Goal: Find specific page/section: Find specific page/section

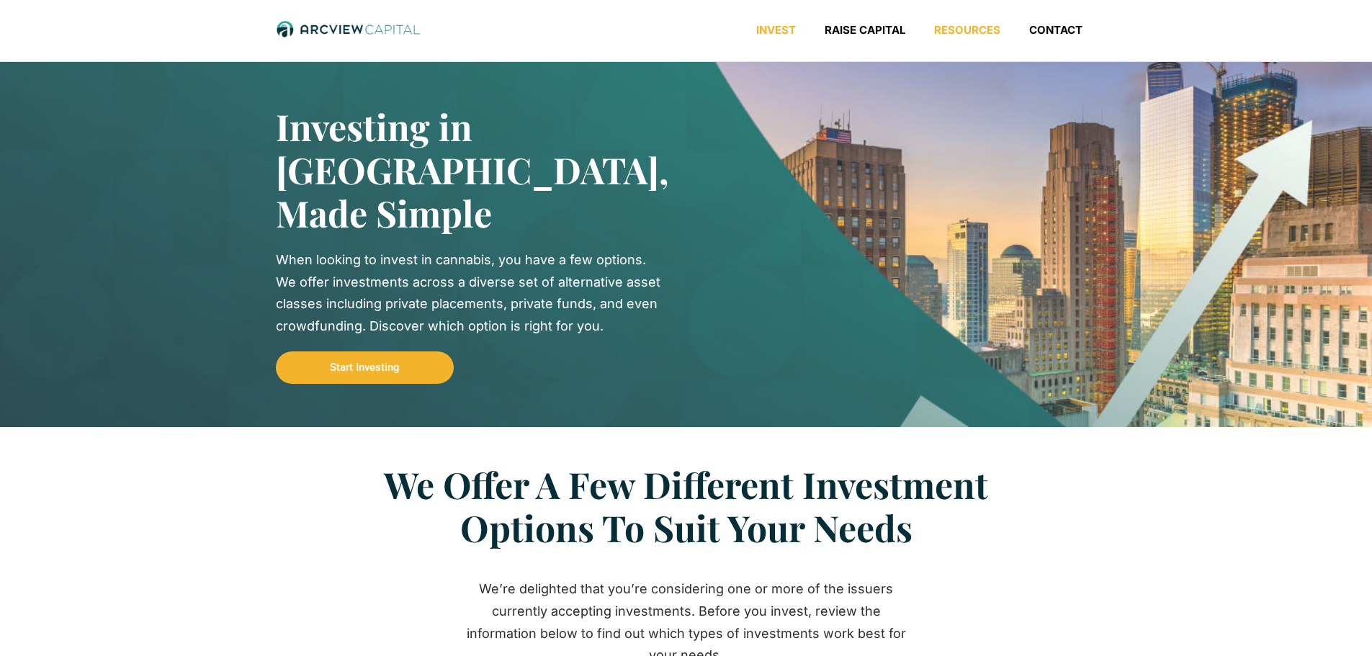
click at [983, 32] on link "Resources" at bounding box center [967, 30] width 95 height 14
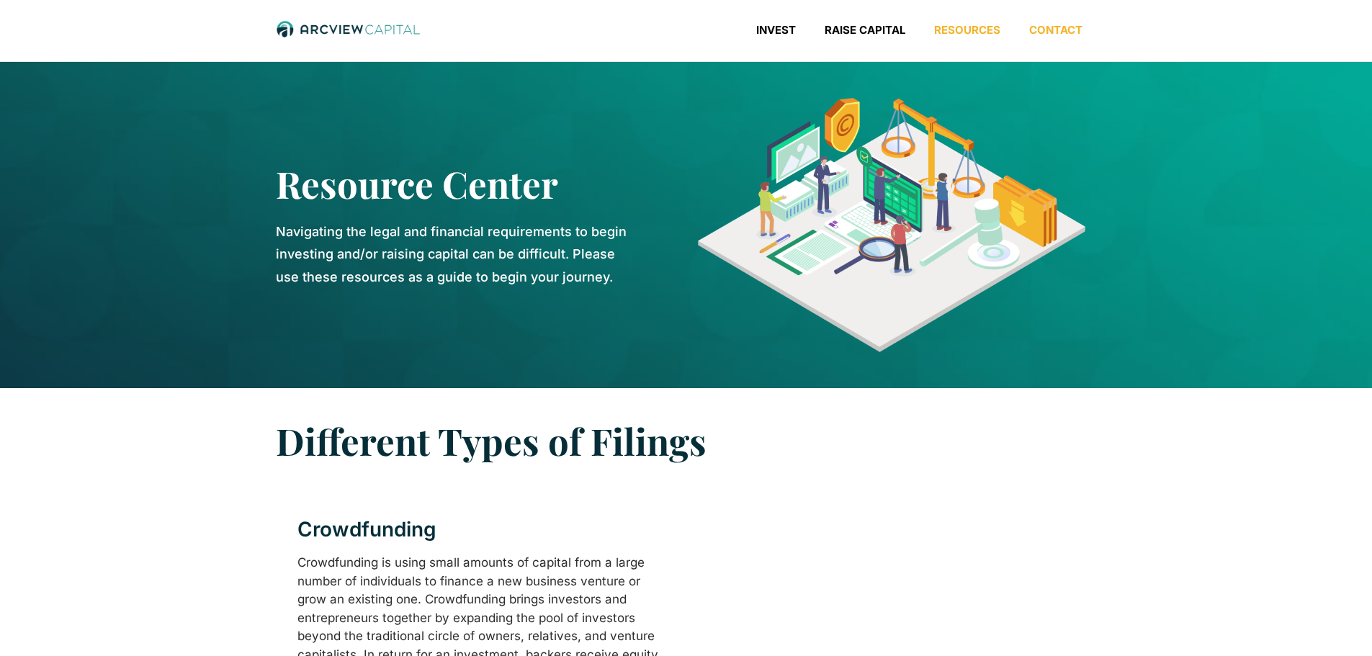
click at [1044, 29] on link "Contact" at bounding box center [1056, 30] width 82 height 14
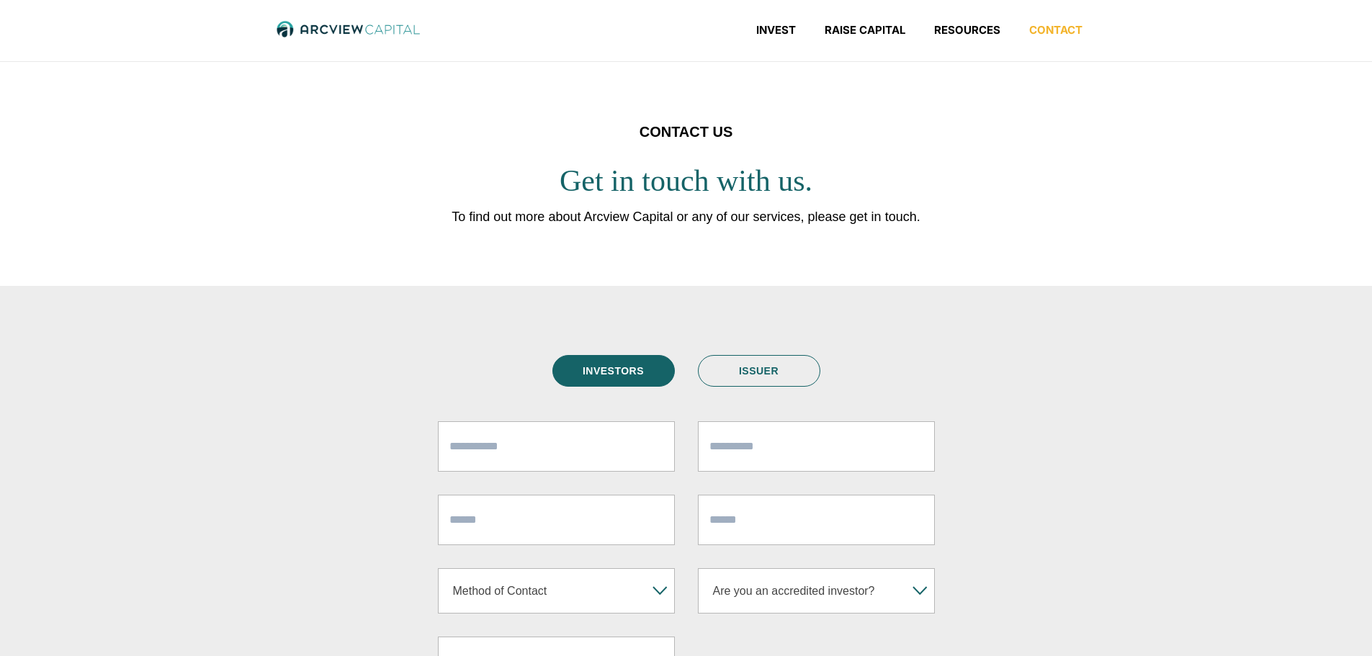
click at [322, 29] on img at bounding box center [348, 29] width 144 height 19
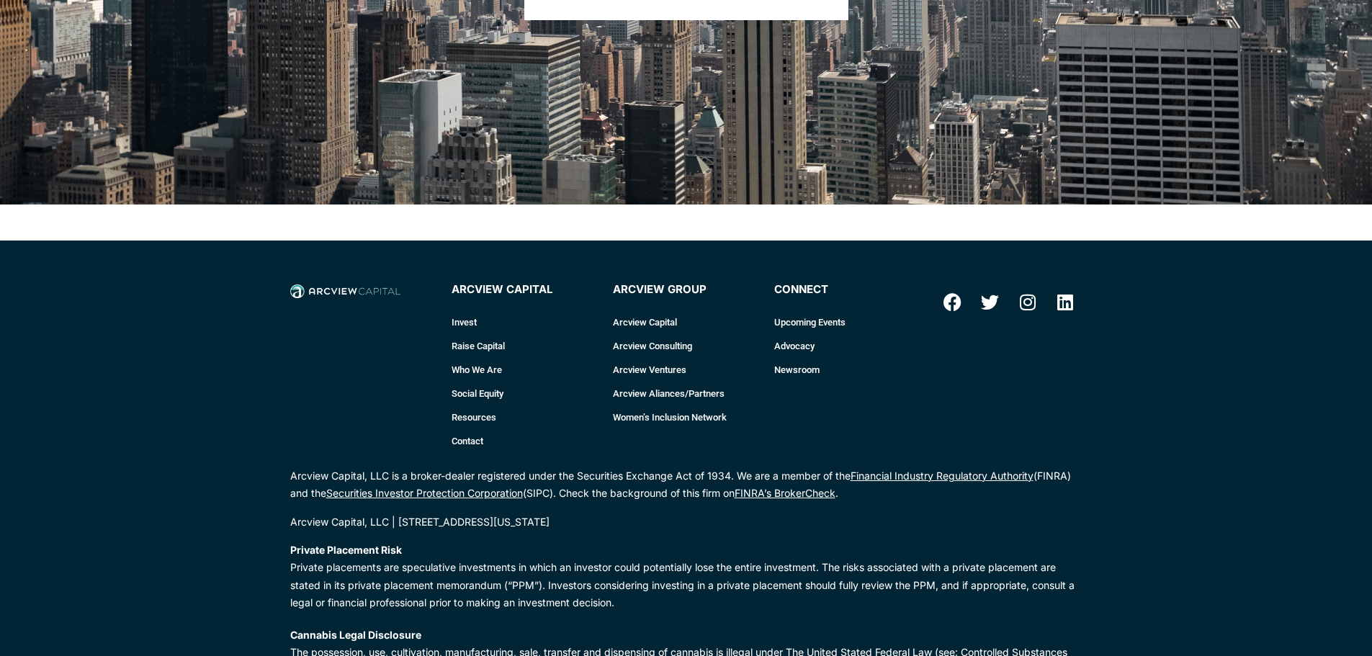
scroll to position [1225, 0]
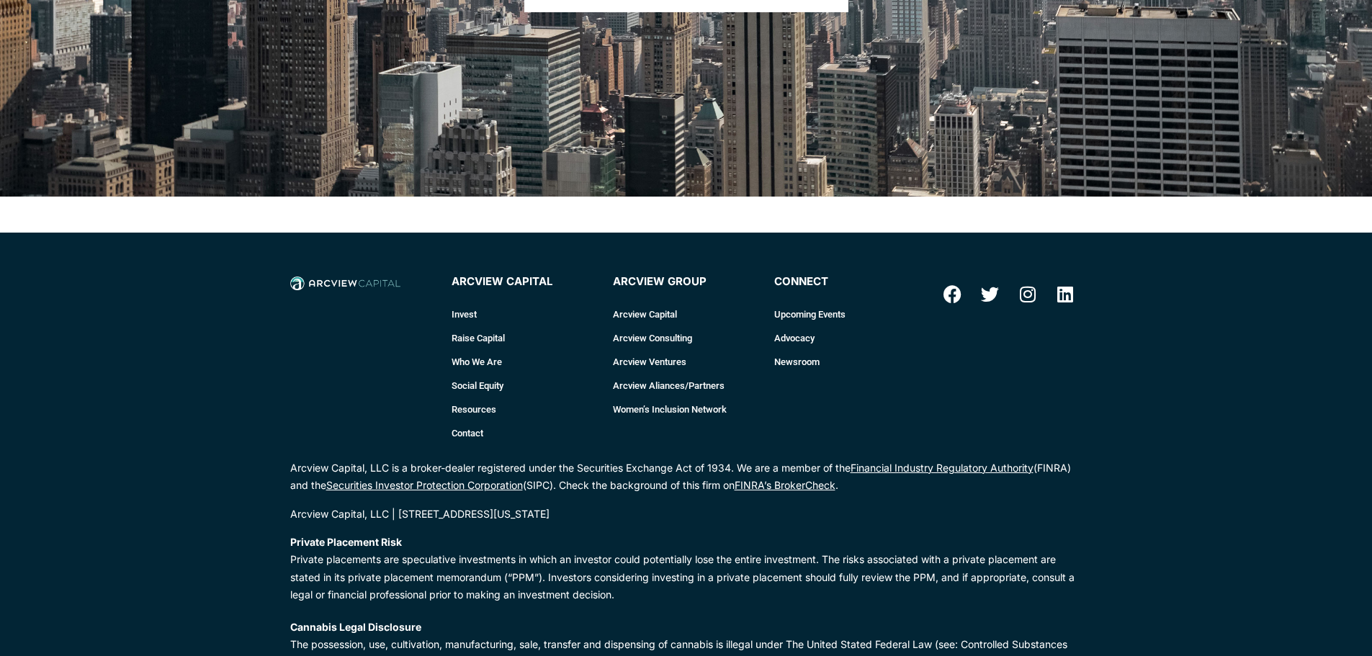
click at [463, 374] on link "Social Equity" at bounding box center [525, 386] width 147 height 24
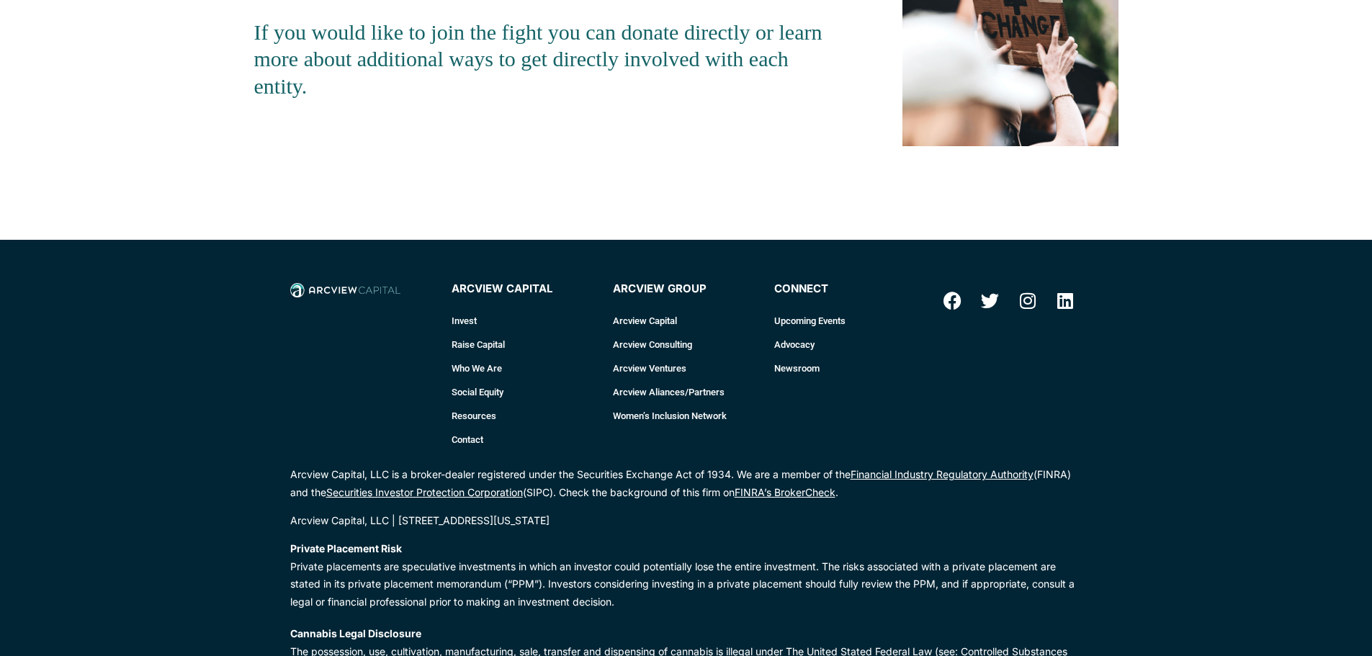
scroll to position [1729, 0]
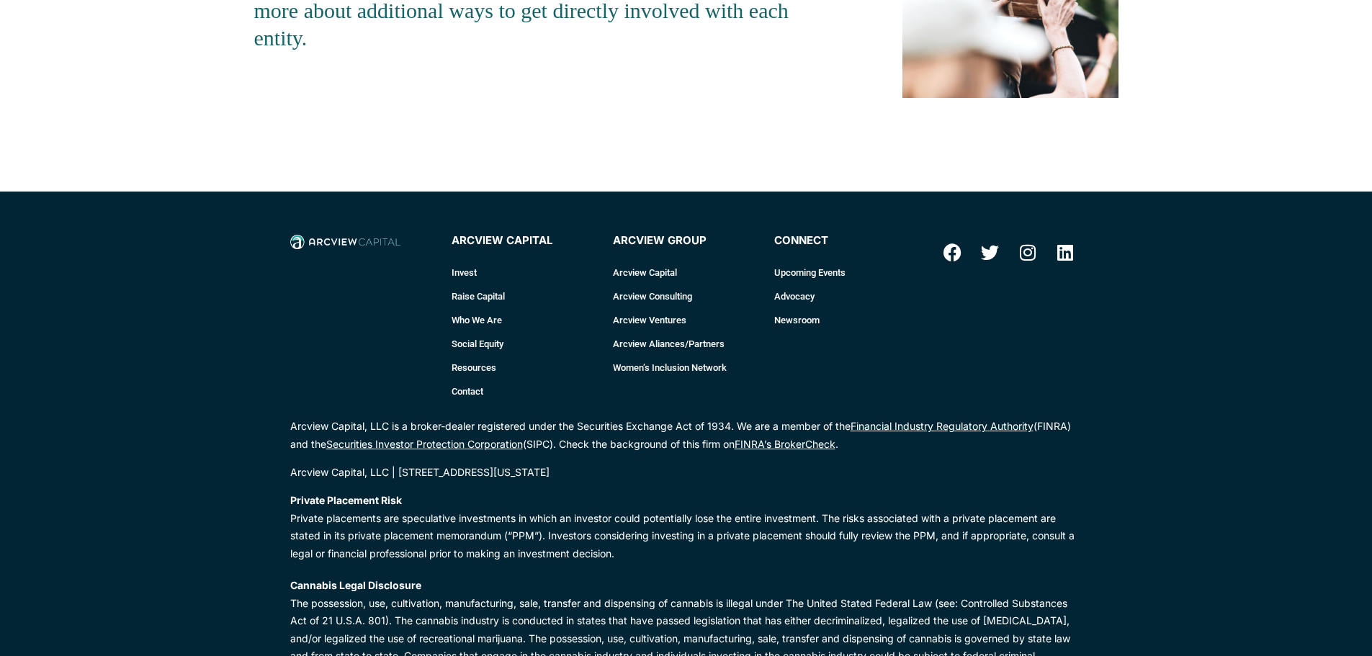
click at [639, 299] on link "Arcview Consulting" at bounding box center [686, 297] width 147 height 24
